Goal: Share content

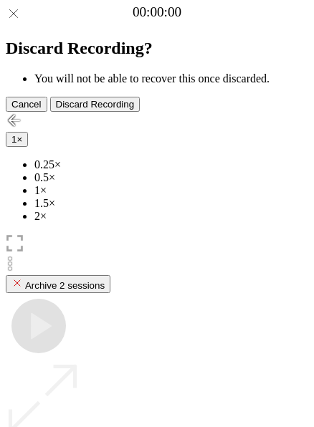
scroll to position [128, 0]
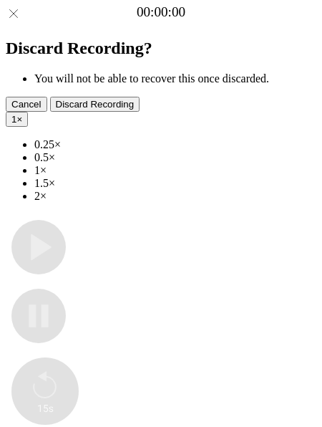
type input "**********"
